Goal: Task Accomplishment & Management: Complete application form

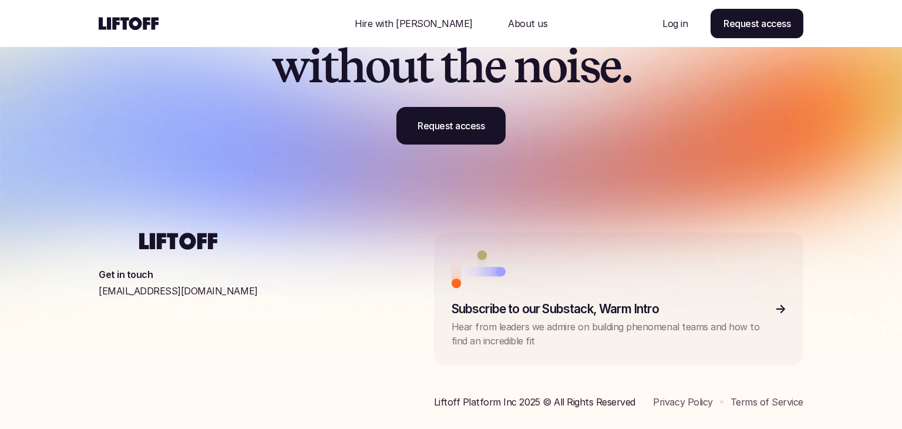
scroll to position [3652, 0]
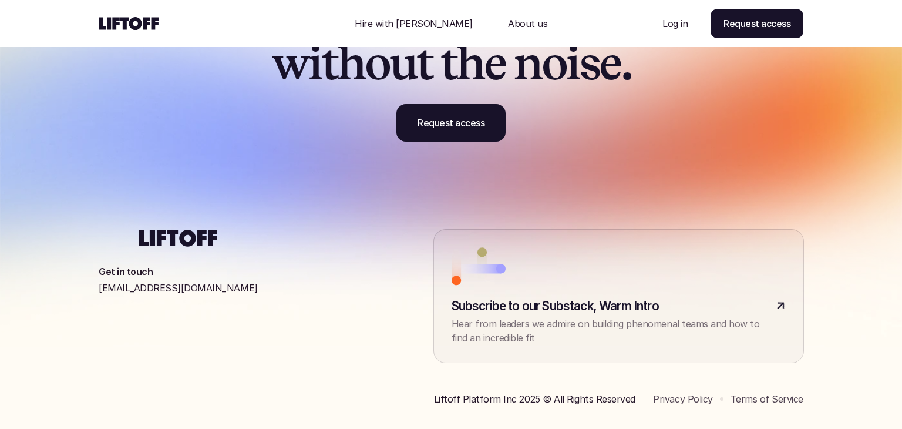
click at [693, 306] on link at bounding box center [619, 296] width 370 height 133
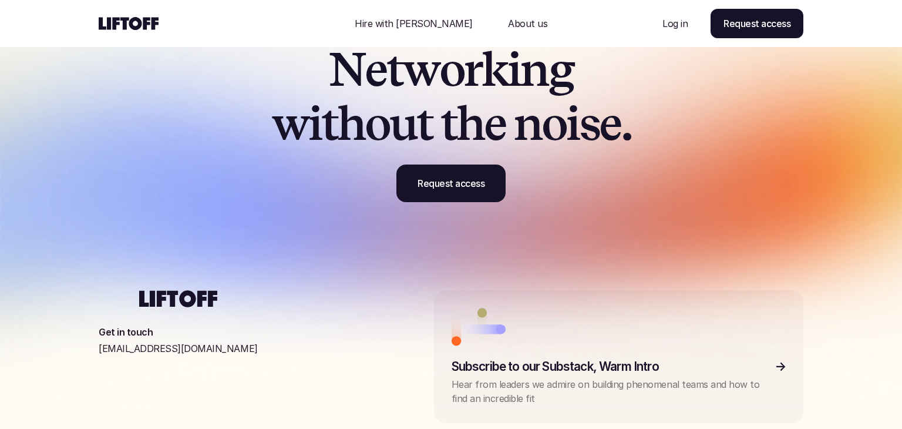
scroll to position [3582, 0]
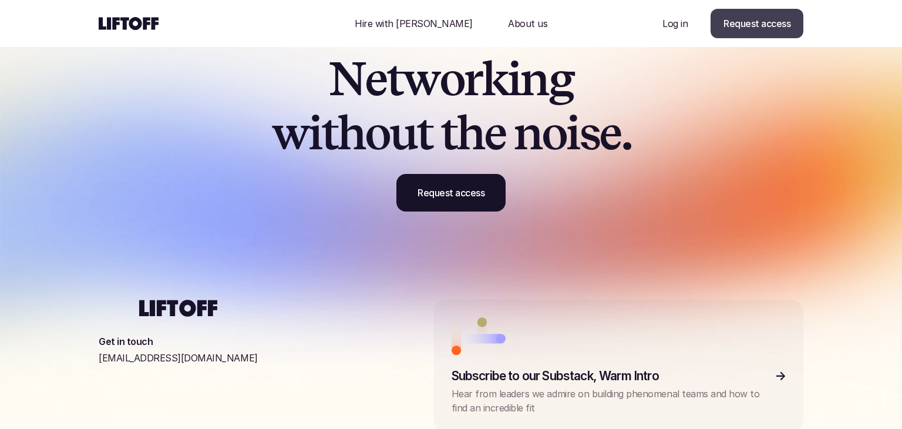
click at [738, 19] on p "Request access" at bounding box center [757, 23] width 67 height 14
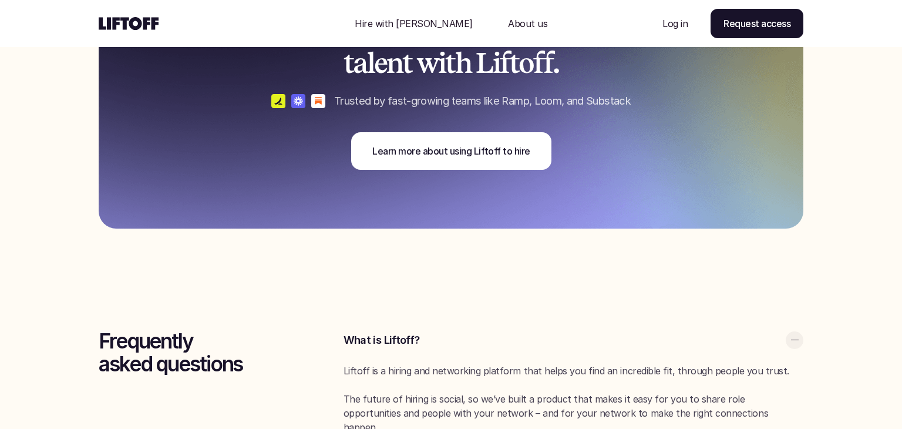
scroll to position [2723, 0]
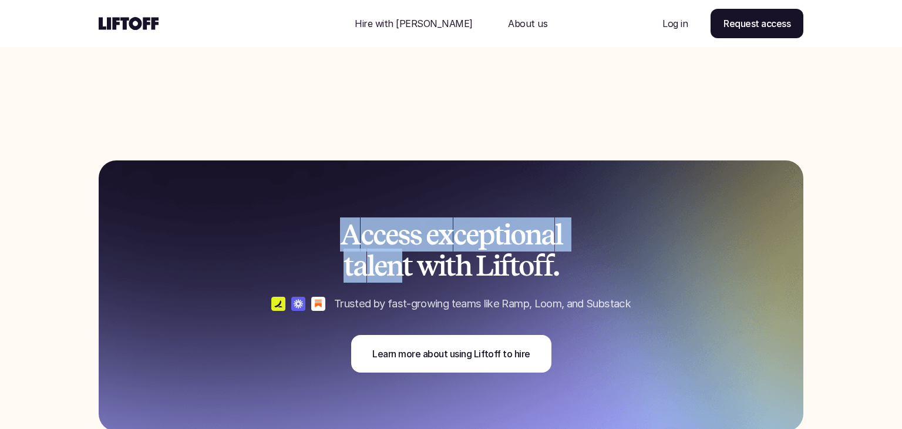
drag, startPoint x: 343, startPoint y: 242, endPoint x: 407, endPoint y: 268, distance: 69.1
click at [407, 268] on h2 "A c c e s s e x c e p t i o n a l t a l e n t w i t h L i f t o f f ." at bounding box center [451, 250] width 353 height 62
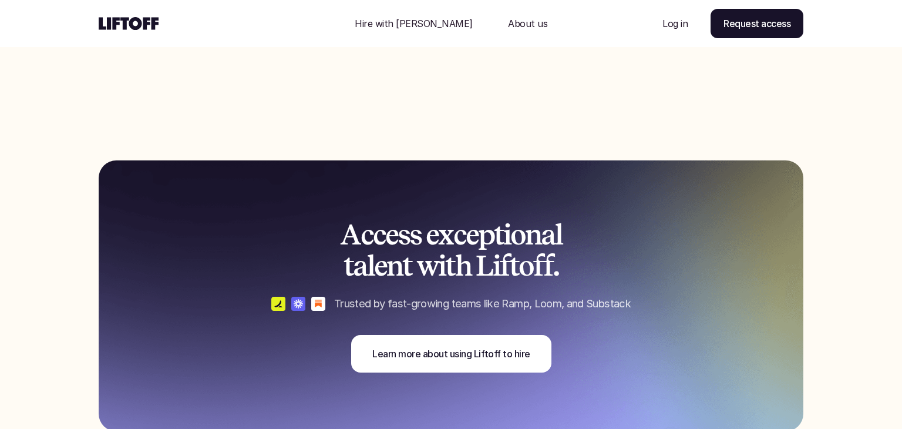
click at [410, 269] on span "t" at bounding box center [406, 265] width 9 height 31
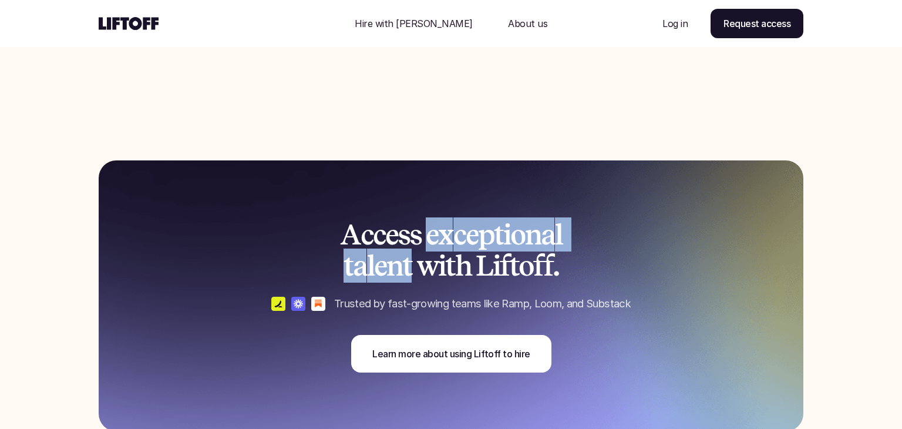
drag, startPoint x: 428, startPoint y: 241, endPoint x: 410, endPoint y: 280, distance: 42.6
click at [410, 280] on h2 "A c c e s s e x c e p t i o n a l t a l e n t w i t h L i f t o f f ." at bounding box center [451, 250] width 353 height 62
copy h2 "e x c e p t i o n a l t a l e n t"
